Goal: Task Accomplishment & Management: Manage account settings

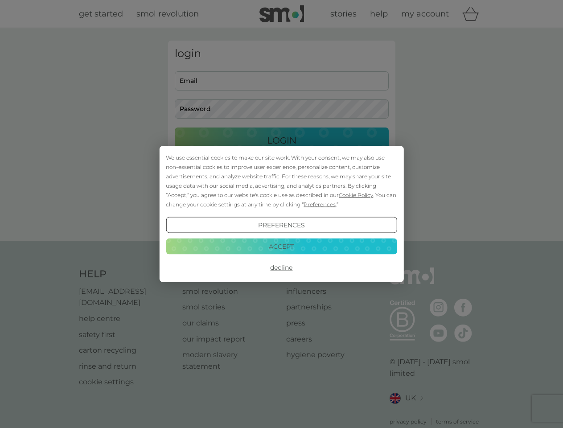
click at [356, 195] on span "Cookie Policy" at bounding box center [356, 195] width 34 height 7
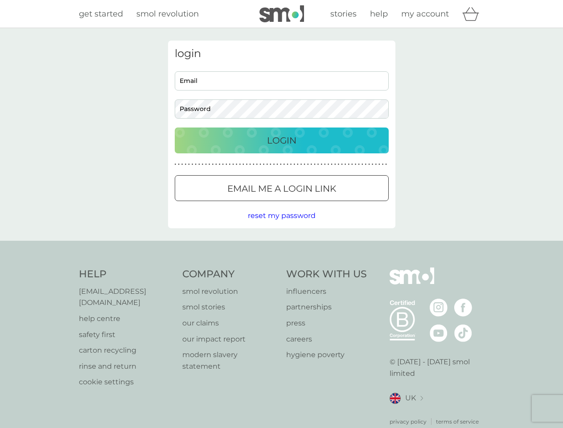
click at [319, 204] on div "login Email Password Login ● ● ● ● ● ● ● ● ● ● ● ● ● ● ● ● ● ● ● ● ● ● ● ● ● ● …" at bounding box center [281, 135] width 227 height 188
click at [281, 225] on div "login Email Password Login ● ● ● ● ● ● ● ● ● ● ● ● ● ● ● ● ● ● ● ● ● ● ● ● ● ● …" at bounding box center [281, 135] width 227 height 188
click at [281, 267] on div "Help [EMAIL_ADDRESS][DOMAIN_NAME] help centre safety first carton recycling rin…" at bounding box center [282, 346] width 406 height 158
click at [281, 246] on div "Help [EMAIL_ADDRESS][DOMAIN_NAME] help centre safety first carton recycling rin…" at bounding box center [281, 347] width 563 height 212
